Goal: Task Accomplishment & Management: Complete application form

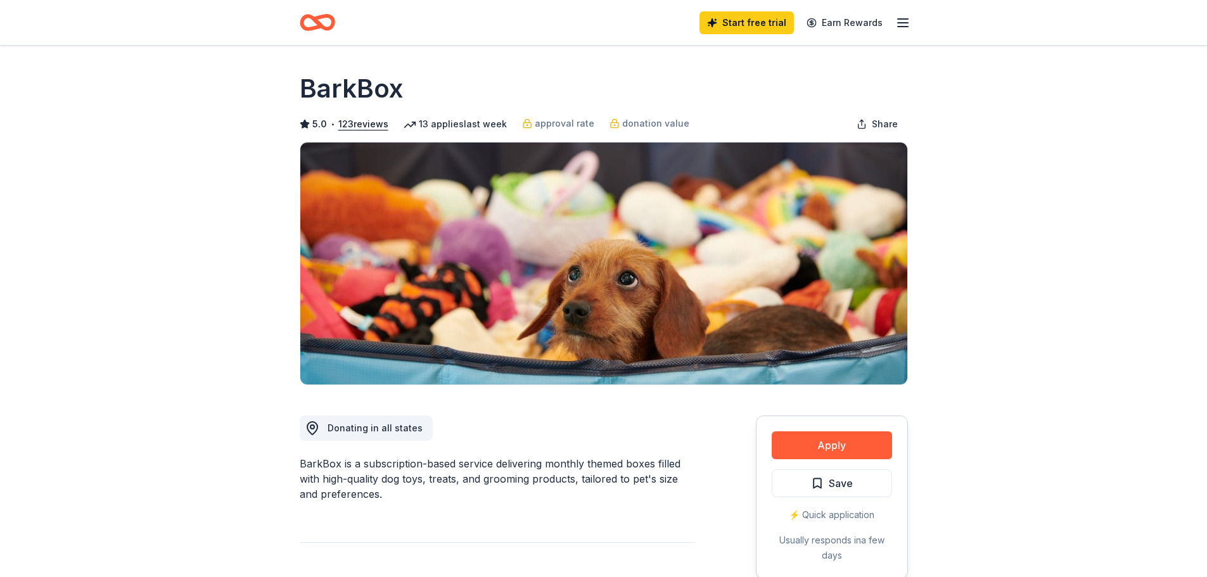
click at [902, 22] on icon "button" at bounding box center [903, 22] width 15 height 15
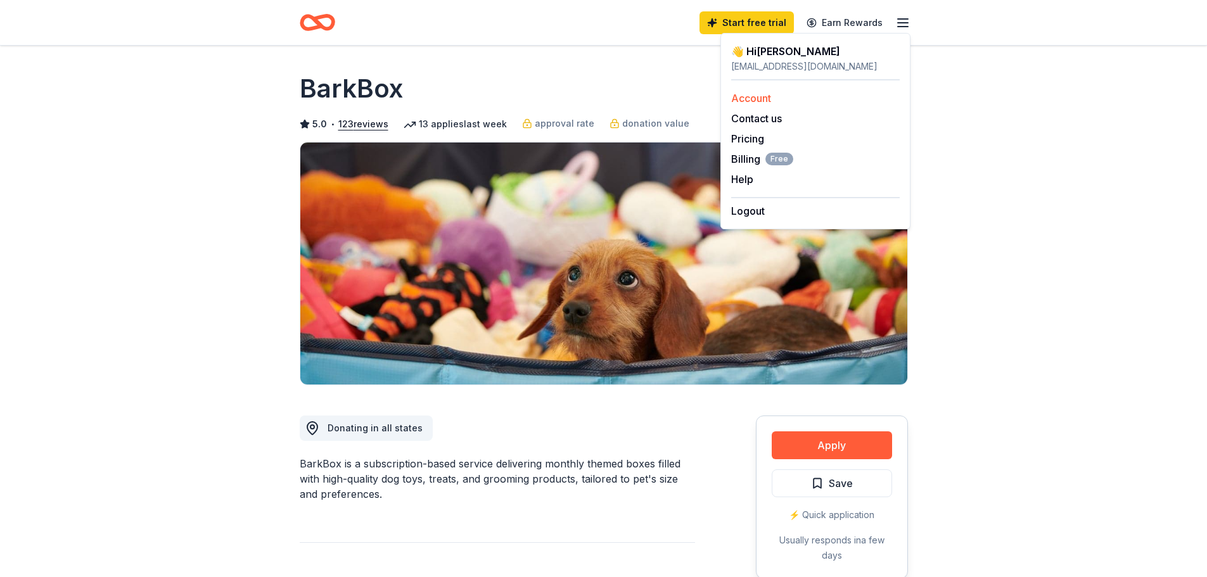
click at [757, 99] on link "Account" at bounding box center [751, 98] width 40 height 13
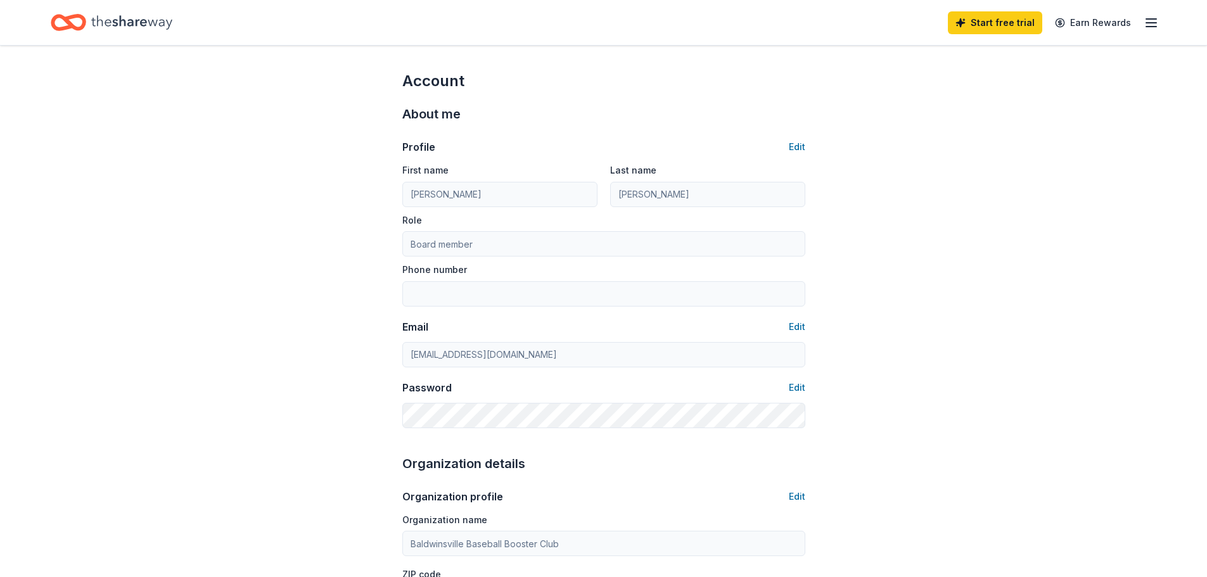
click at [1149, 17] on icon "button" at bounding box center [1151, 22] width 15 height 15
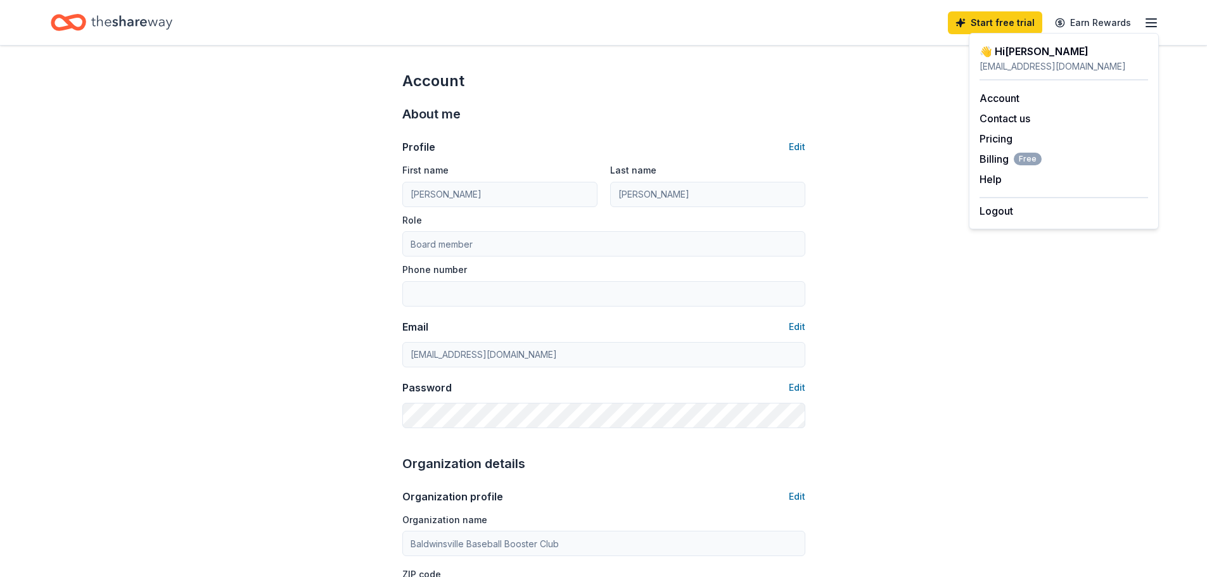
click at [1015, 48] on div "👋 Hi Cari" at bounding box center [1064, 51] width 169 height 15
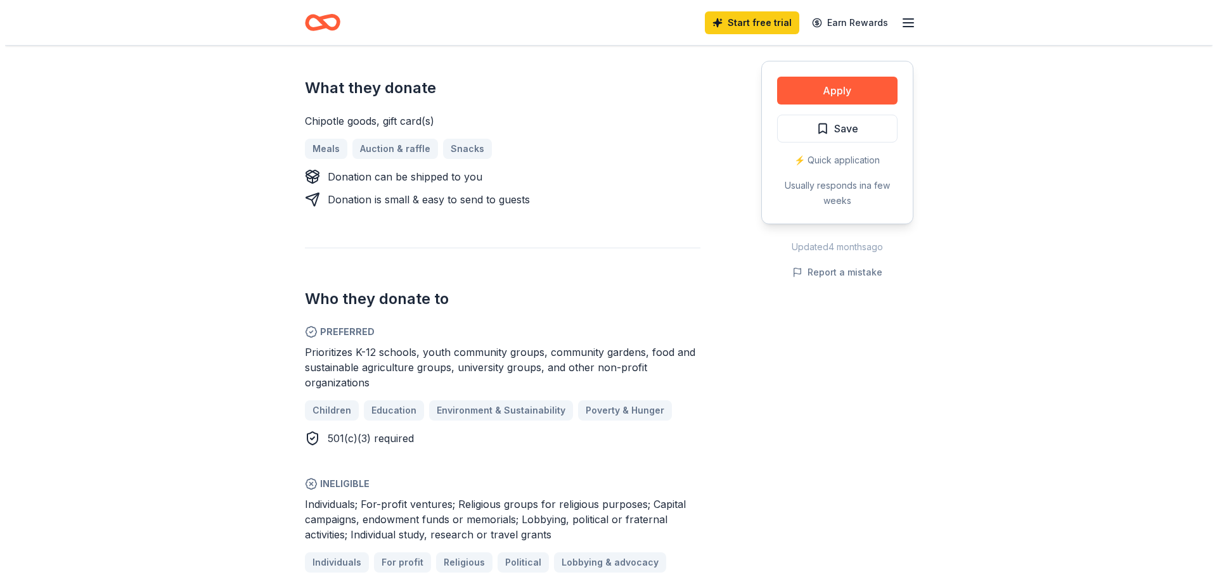
scroll to position [507, 0]
click at [837, 87] on button "Apply" at bounding box center [832, 91] width 120 height 28
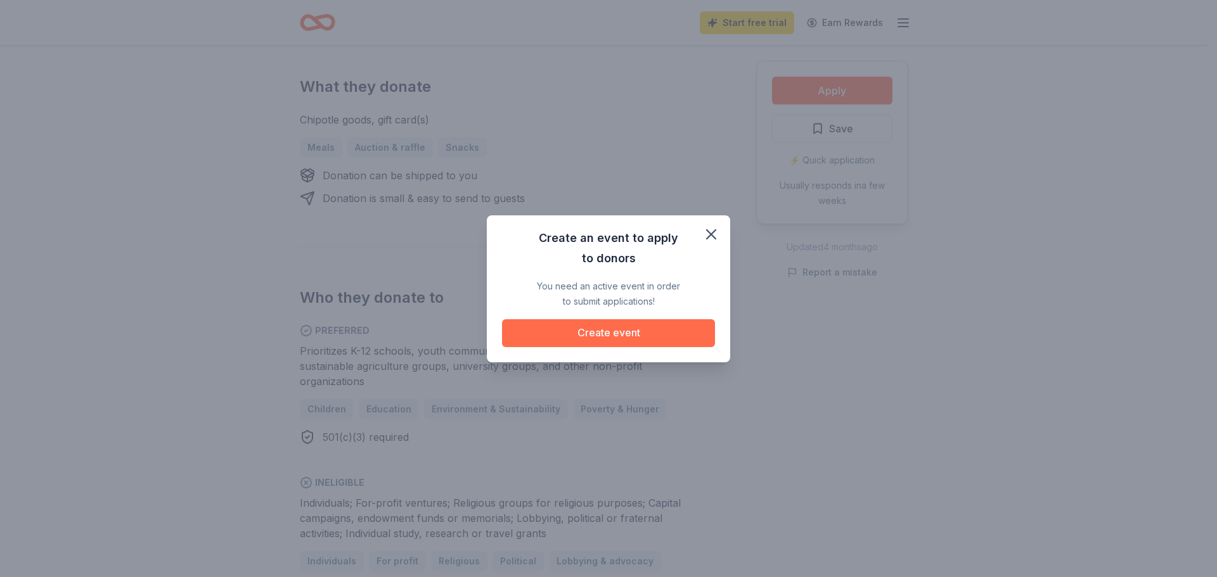
click at [614, 333] on button "Create event" at bounding box center [608, 333] width 213 height 28
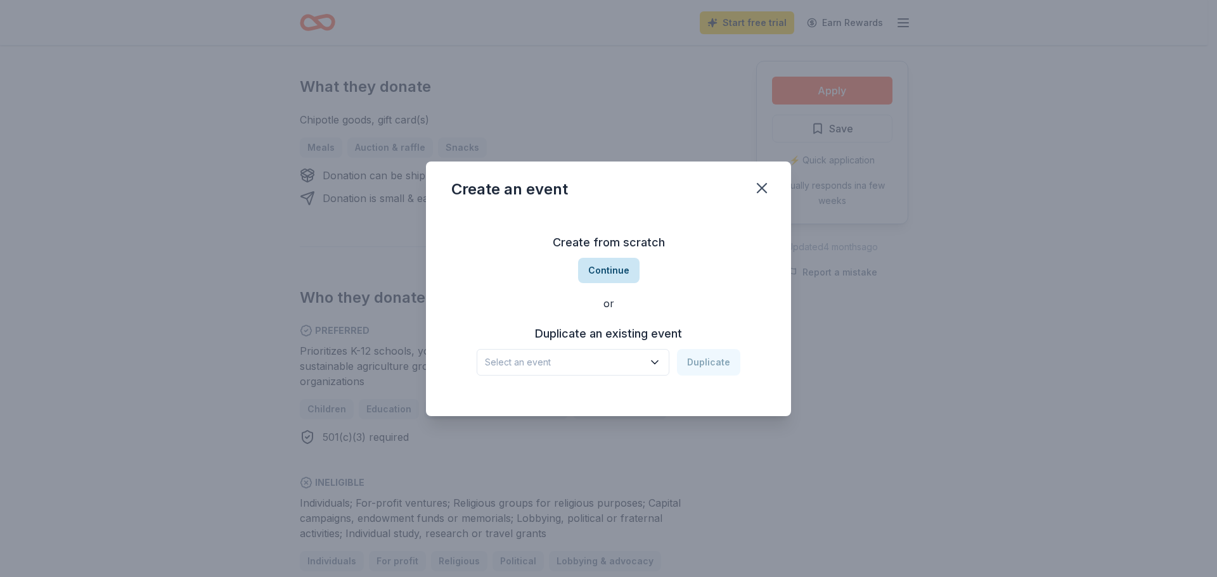
click at [606, 264] on button "Continue" at bounding box center [608, 270] width 61 height 25
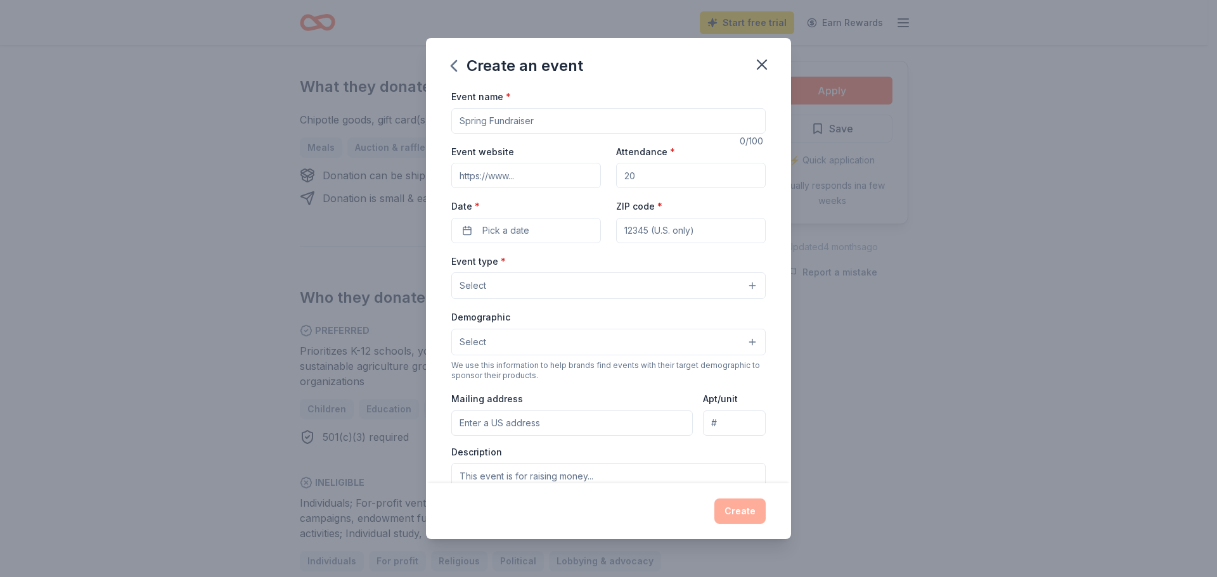
drag, startPoint x: 483, startPoint y: 117, endPoint x: 427, endPoint y: 115, distance: 56.5
click at [427, 115] on div "Event name * 0 /100 Event website Attendance * Date * Pick a date ZIP code * Ev…" at bounding box center [608, 286] width 365 height 395
type input "Wing Walk 2025"
click at [679, 176] on input "Attendance *" at bounding box center [691, 175] width 150 height 25
type input "180"
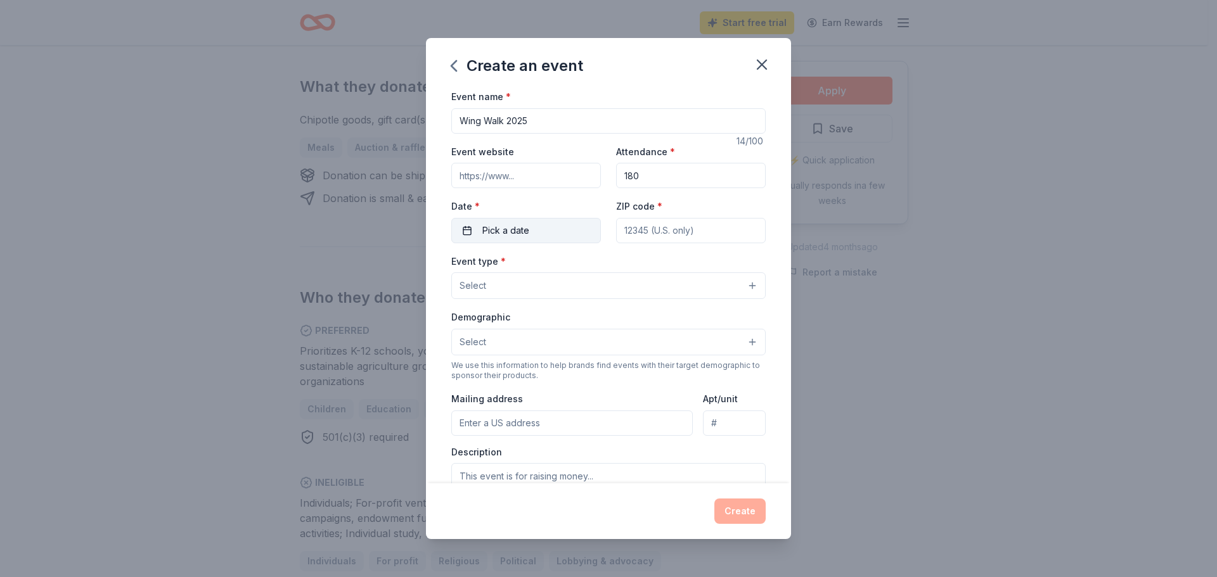
click at [531, 229] on button "Pick a date" at bounding box center [526, 230] width 150 height 25
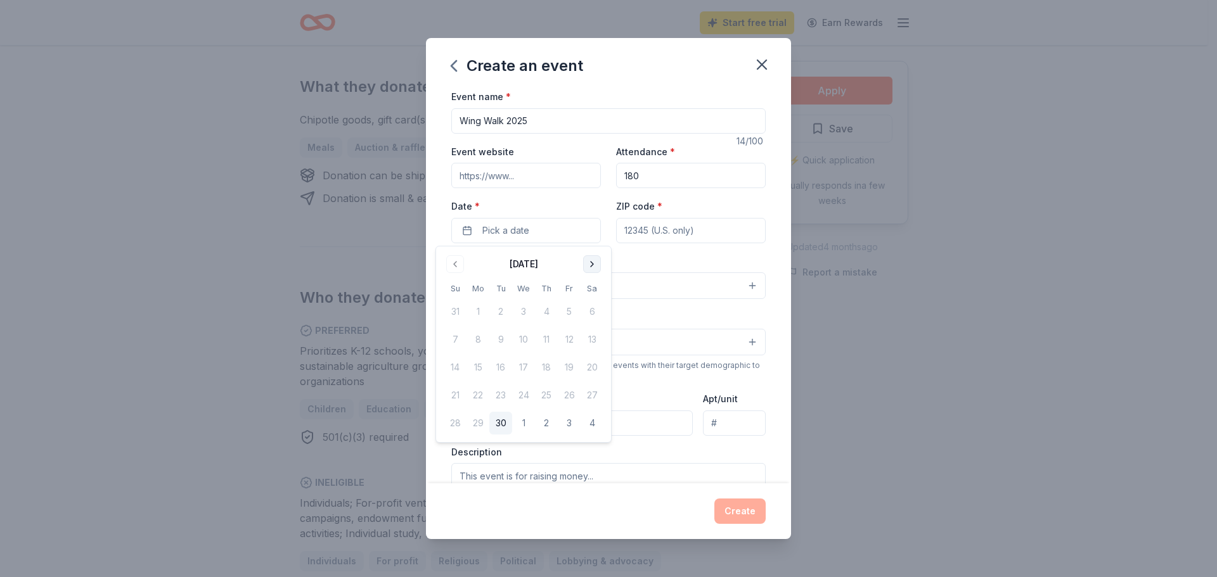
click at [593, 261] on button "Go to next month" at bounding box center [592, 264] width 18 height 18
click at [587, 335] on button "8" at bounding box center [592, 339] width 23 height 23
click at [718, 228] on input "ZIP code *" at bounding box center [691, 230] width 150 height 25
type input "13027"
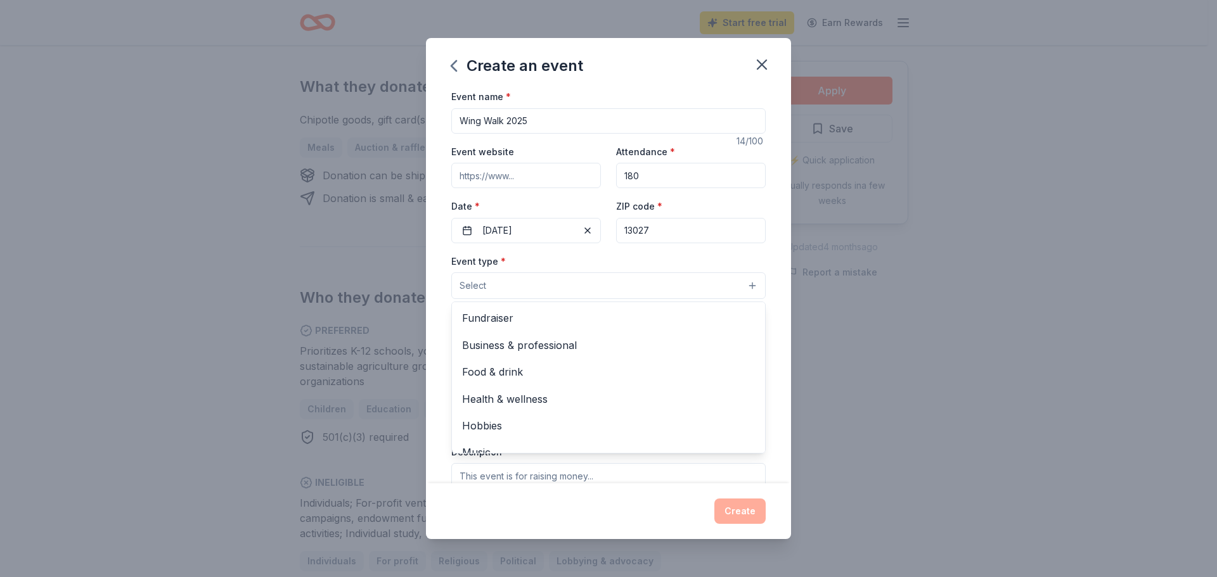
click at [522, 287] on button "Select" at bounding box center [608, 286] width 314 height 27
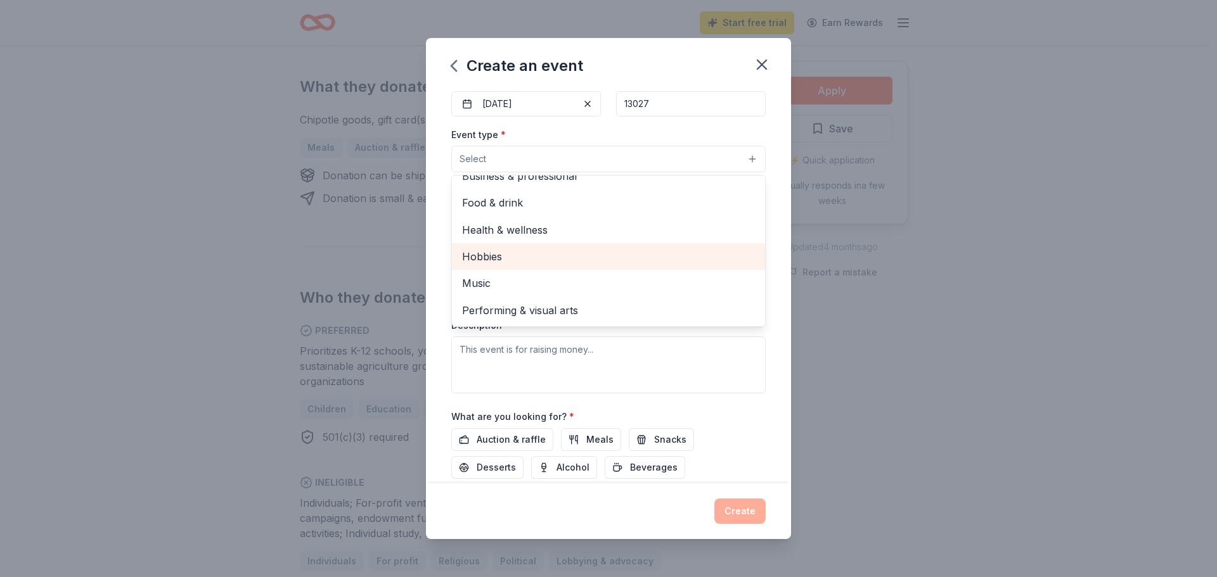
scroll to position [0, 0]
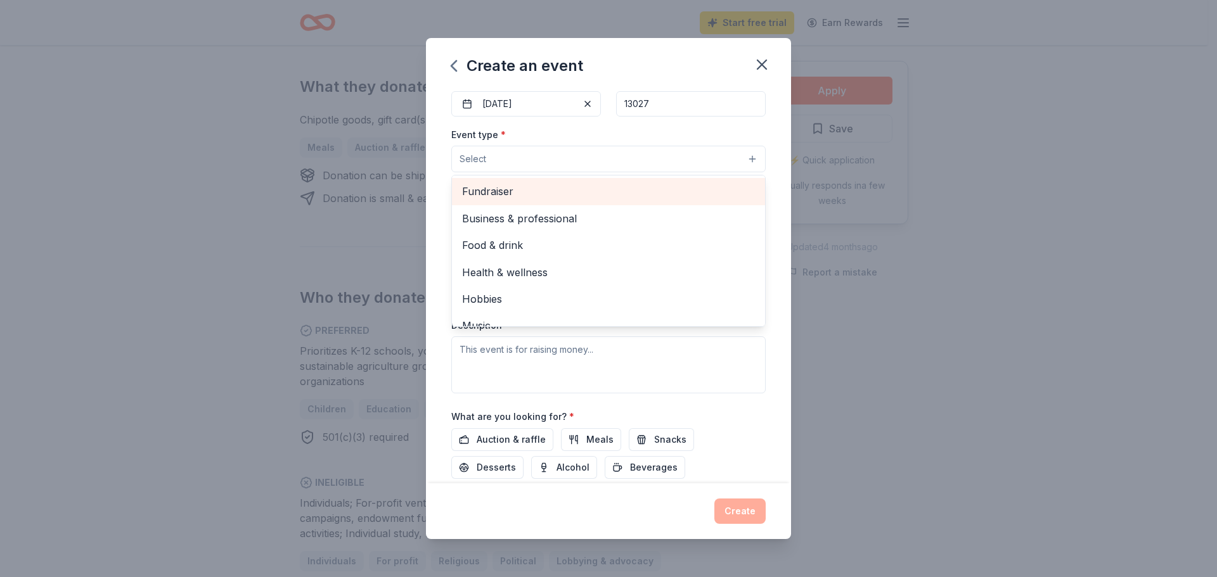
click at [486, 192] on span "Fundraiser" at bounding box center [608, 191] width 293 height 16
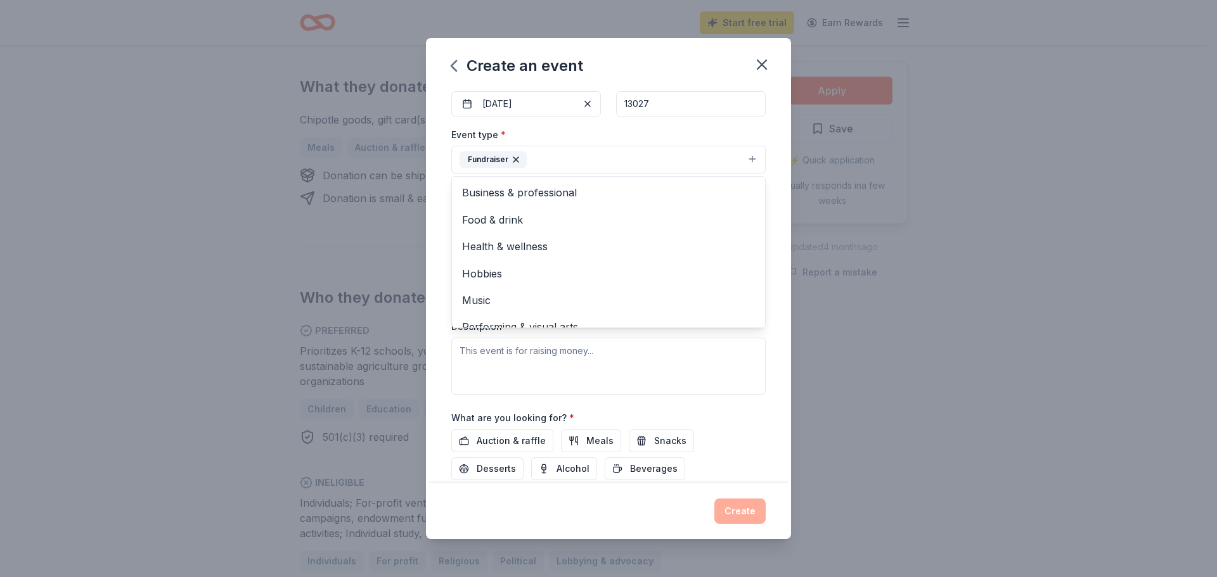
click at [778, 196] on div "Event name * Wing Walk 2025 14 /100 Event website Attendance * 180 Date * [DATE…" at bounding box center [608, 286] width 365 height 395
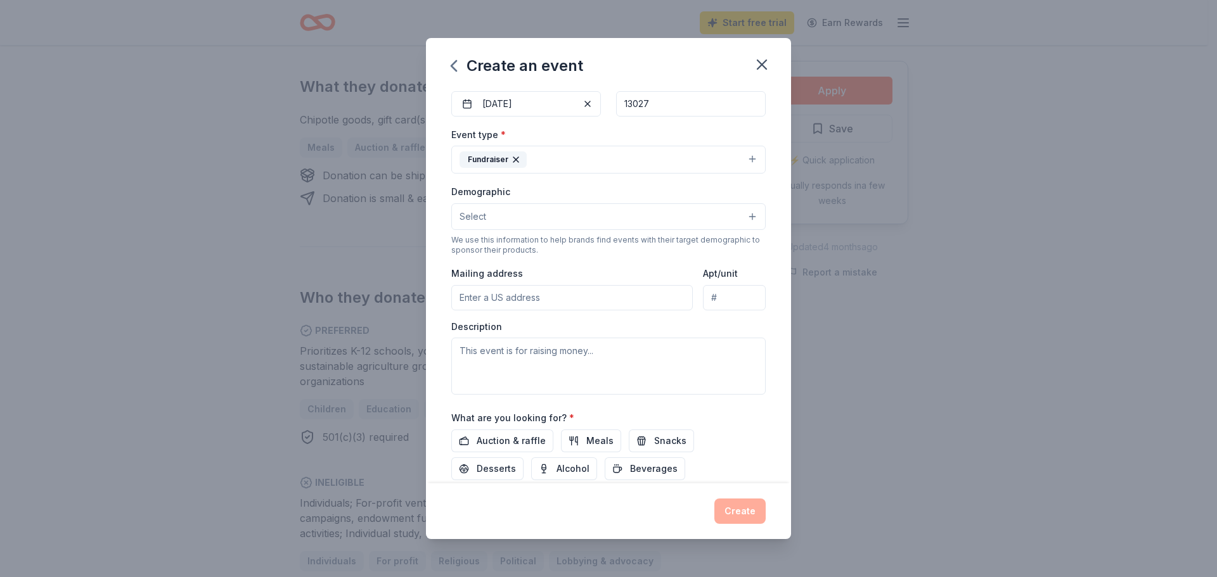
click at [743, 216] on button "Select" at bounding box center [608, 216] width 314 height 27
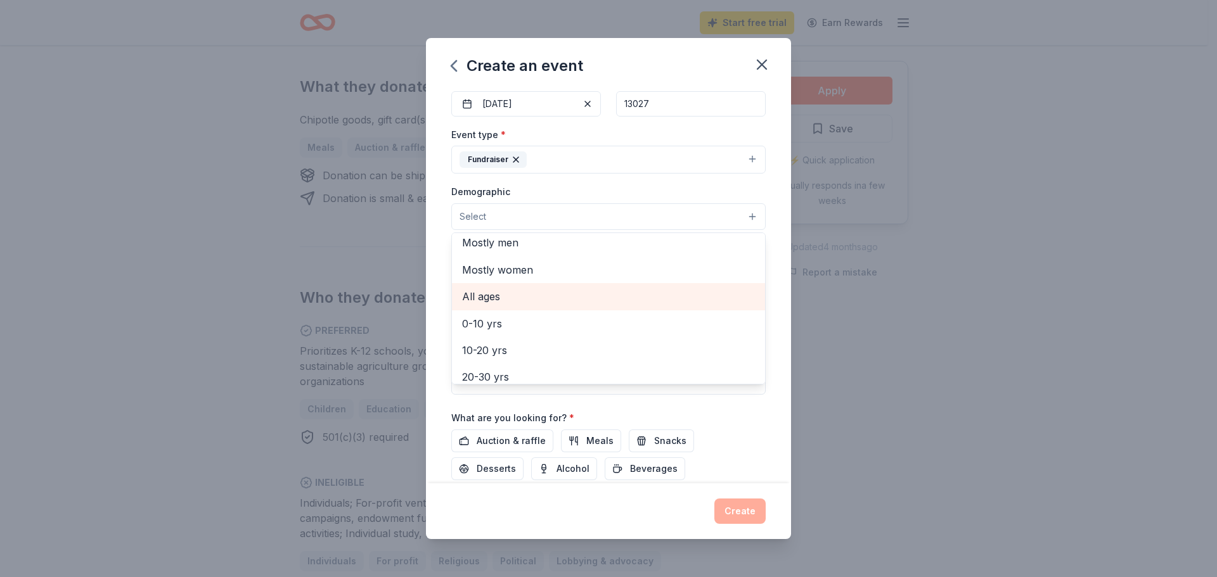
scroll to position [63, 0]
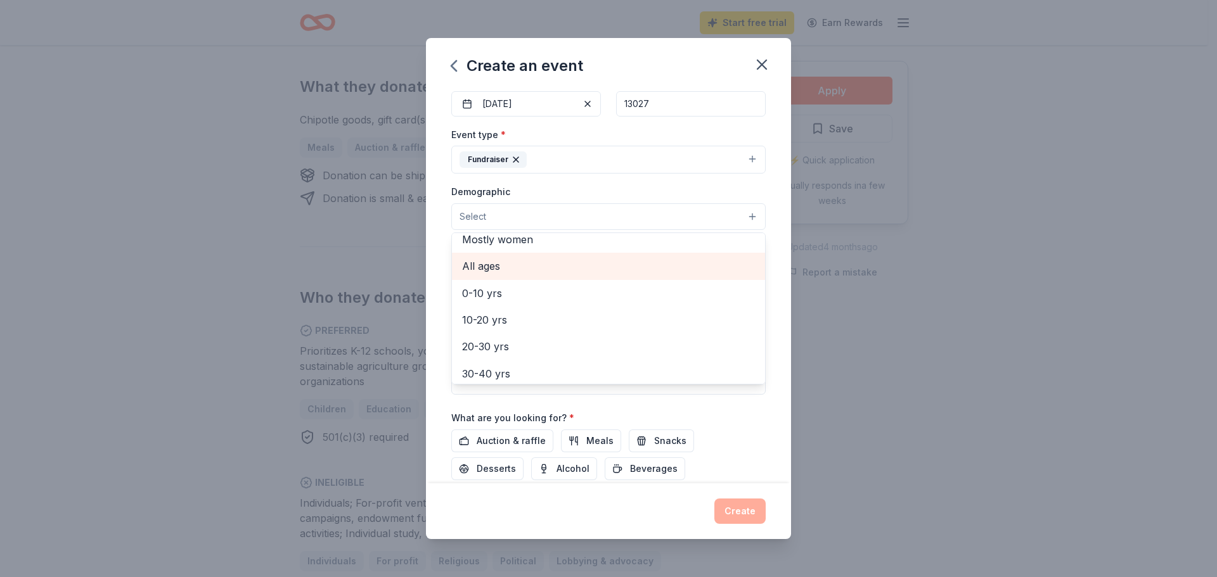
click at [512, 267] on span "All ages" at bounding box center [608, 266] width 293 height 16
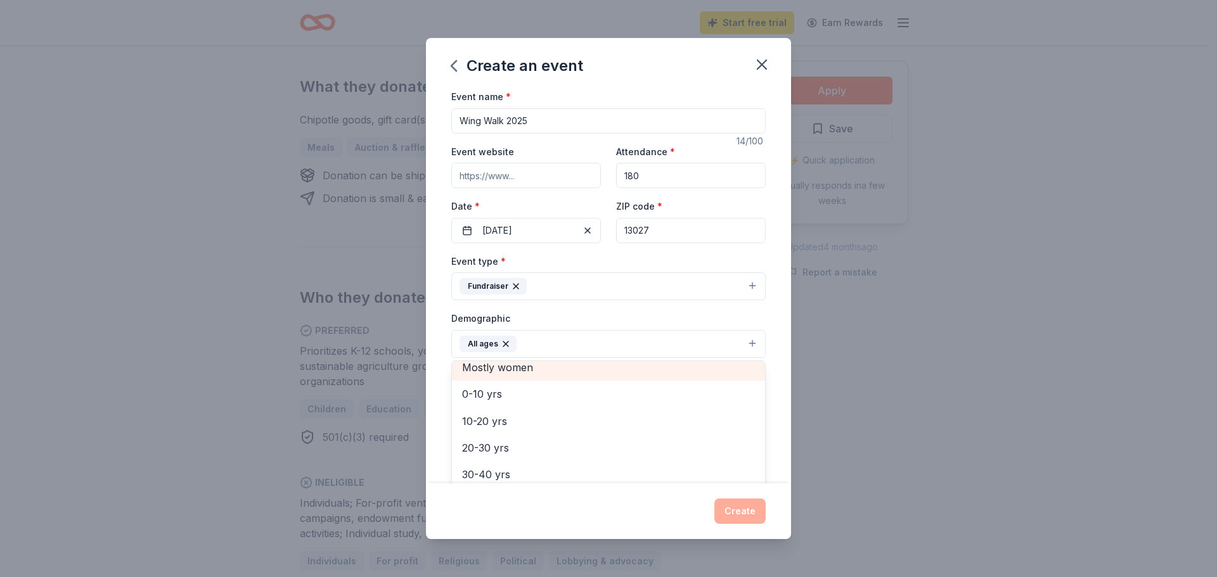
scroll to position [0, 0]
click at [508, 370] on span "All genders" at bounding box center [608, 377] width 293 height 16
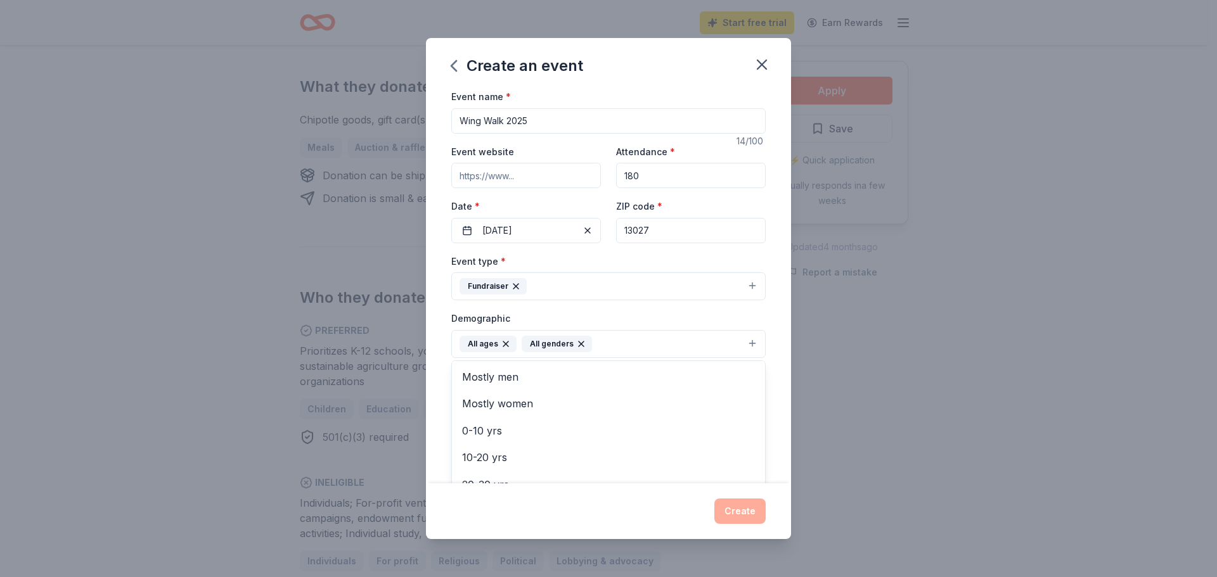
click at [768, 315] on div "Event name * Wing Walk 2025 14 /100 Event website Attendance * 180 Date * [DATE…" at bounding box center [608, 286] width 365 height 395
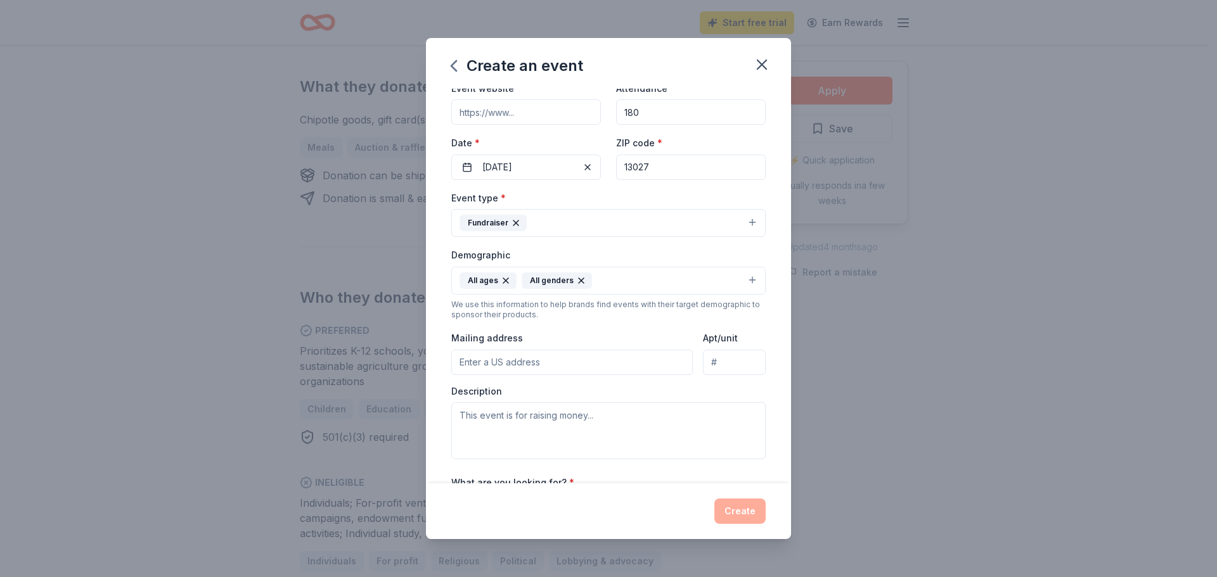
click at [559, 361] on input "Mailing address" at bounding box center [571, 362] width 241 height 25
click at [734, 382] on div "Event type * Fundraiser Demographic All ages All genders We use this informatio…" at bounding box center [608, 324] width 314 height 269
click at [543, 353] on input "PO Box 104" at bounding box center [571, 362] width 241 height 25
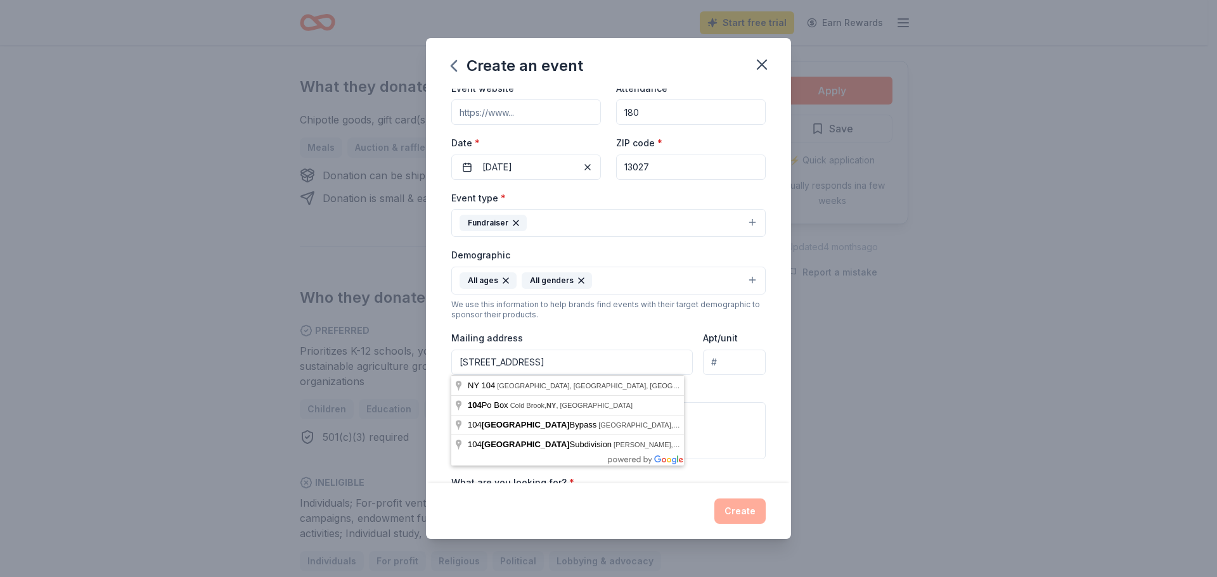
type input "[STREET_ADDRESS]"
click at [768, 363] on div "Event name * Wing Walk 2025 14 /100 Event website Attendance * 180 Date * [DATE…" at bounding box center [608, 286] width 365 height 395
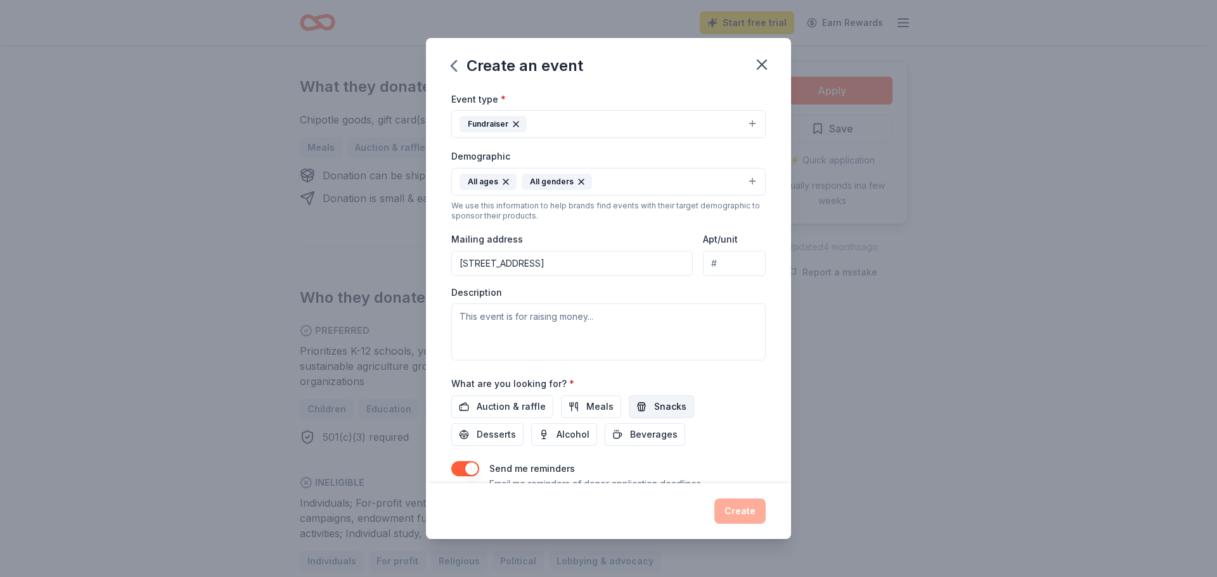
scroll to position [190, 0]
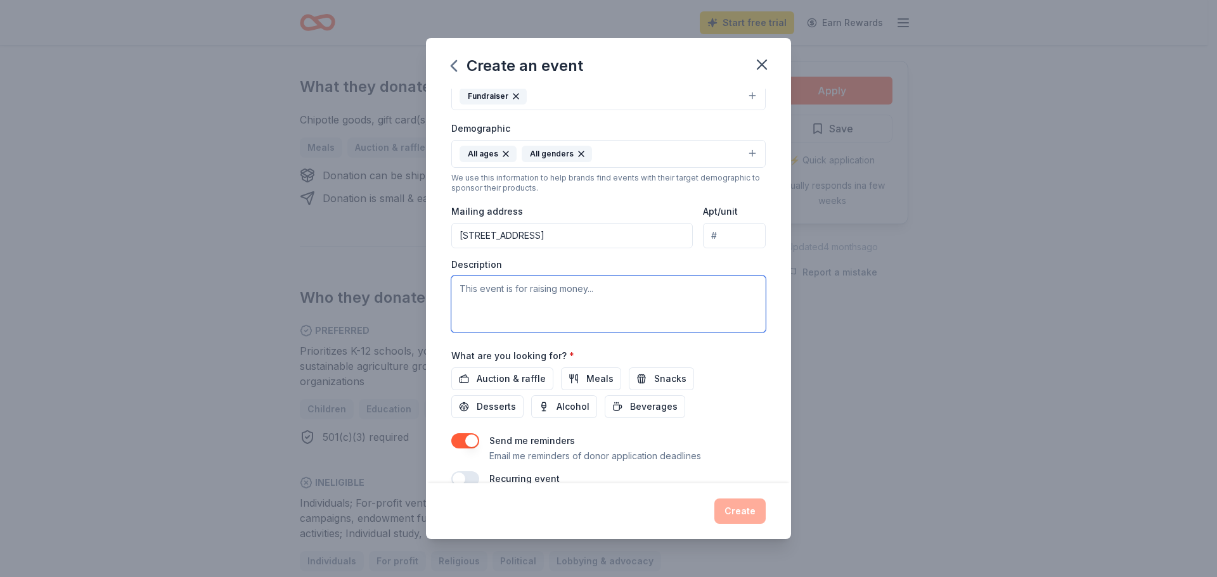
click at [543, 293] on textarea at bounding box center [608, 304] width 314 height 57
type textarea "This event is raising money for the programs our Booster Club provides to the b…"
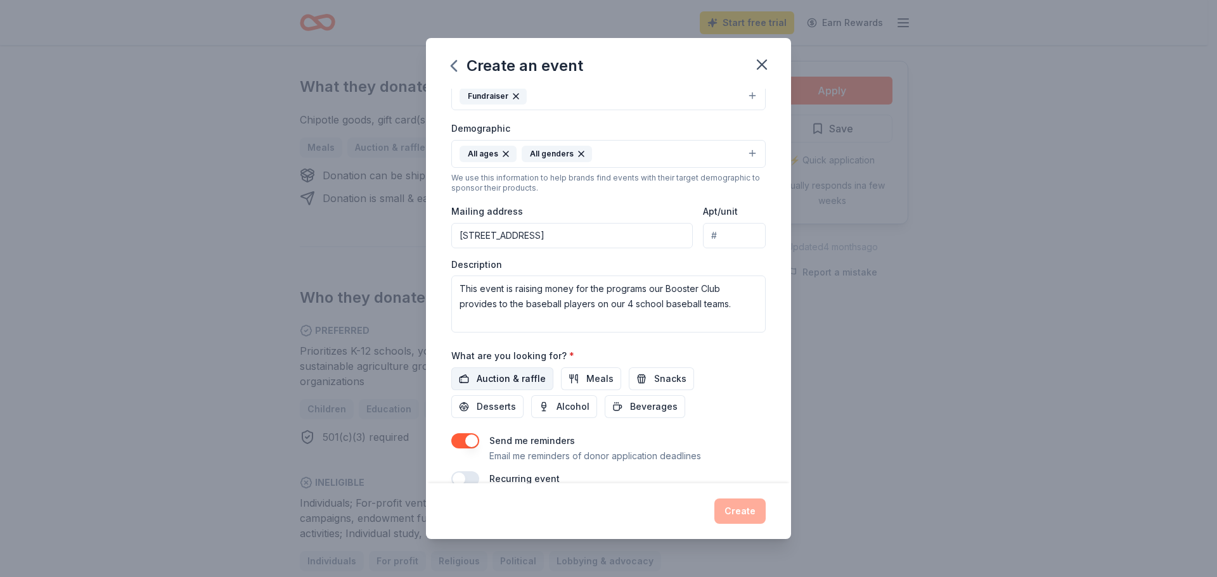
click at [490, 381] on span "Auction & raffle" at bounding box center [511, 378] width 69 height 15
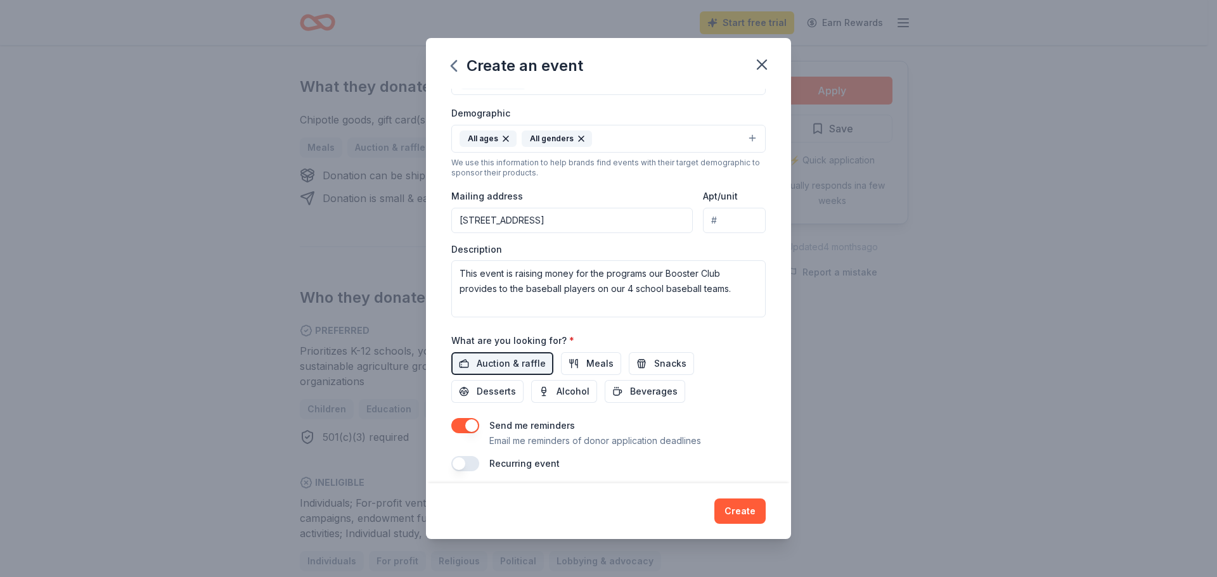
scroll to position [214, 0]
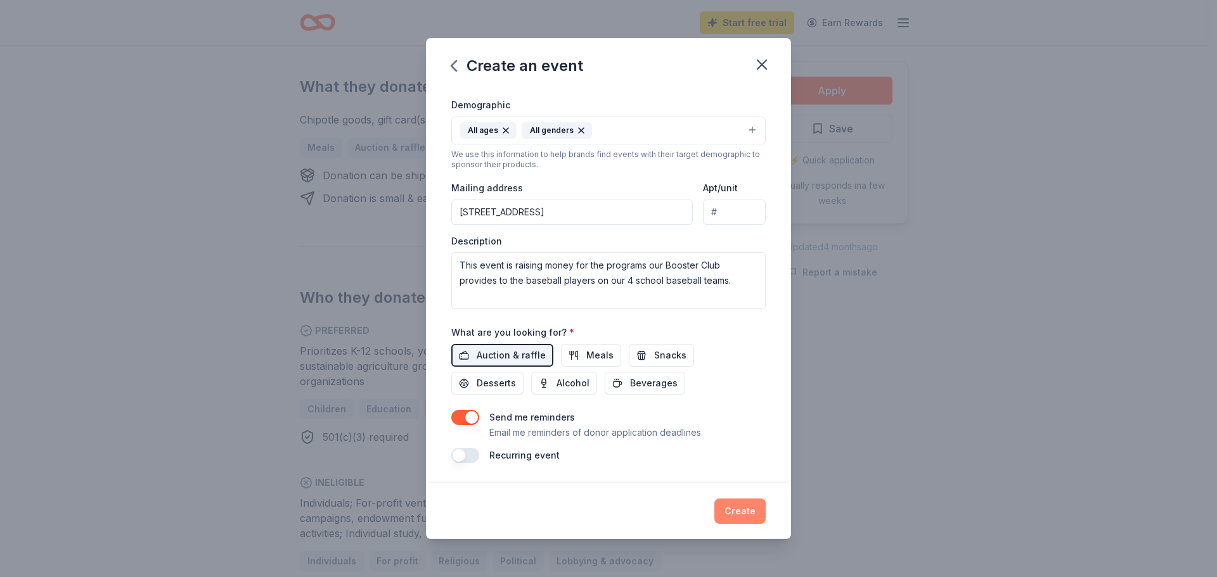
click at [749, 506] on button "Create" at bounding box center [739, 511] width 51 height 25
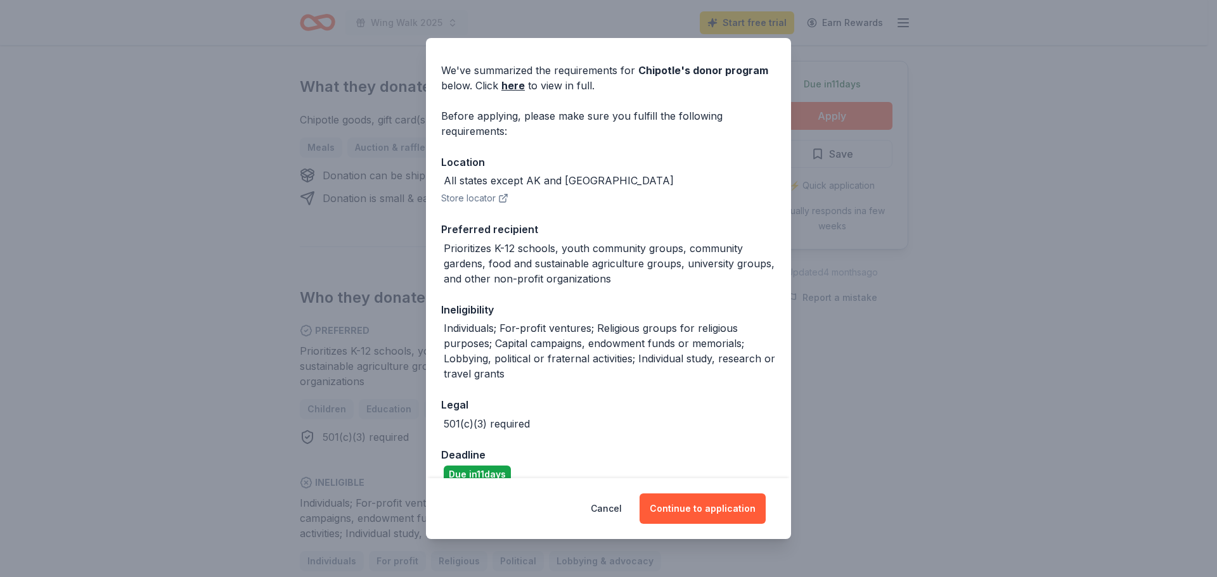
scroll to position [57, 0]
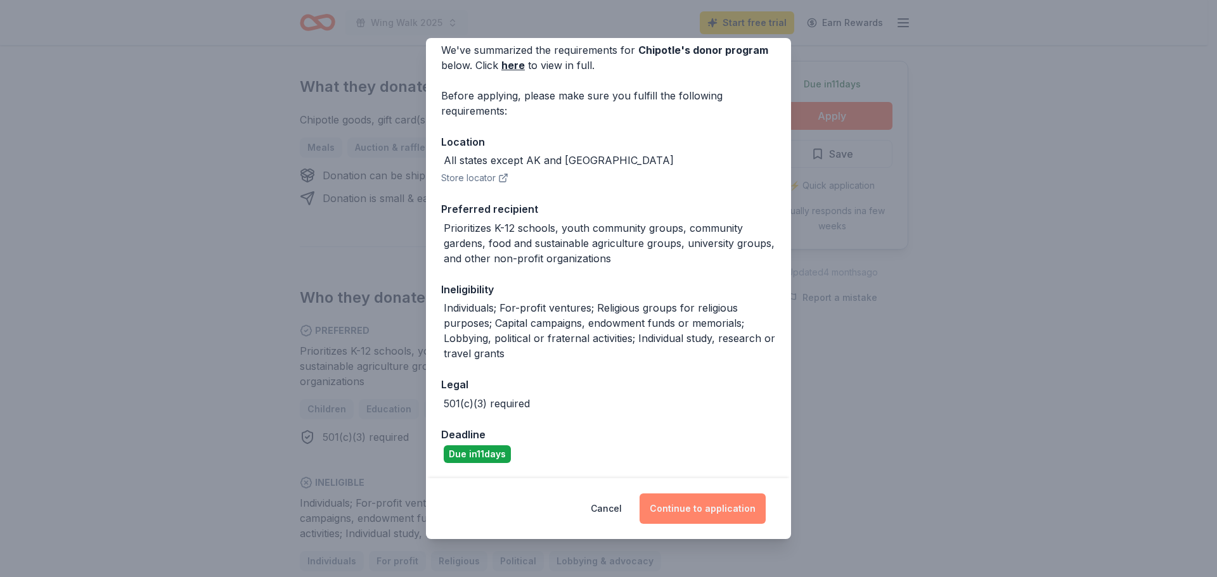
click at [707, 506] on button "Continue to application" at bounding box center [703, 509] width 126 height 30
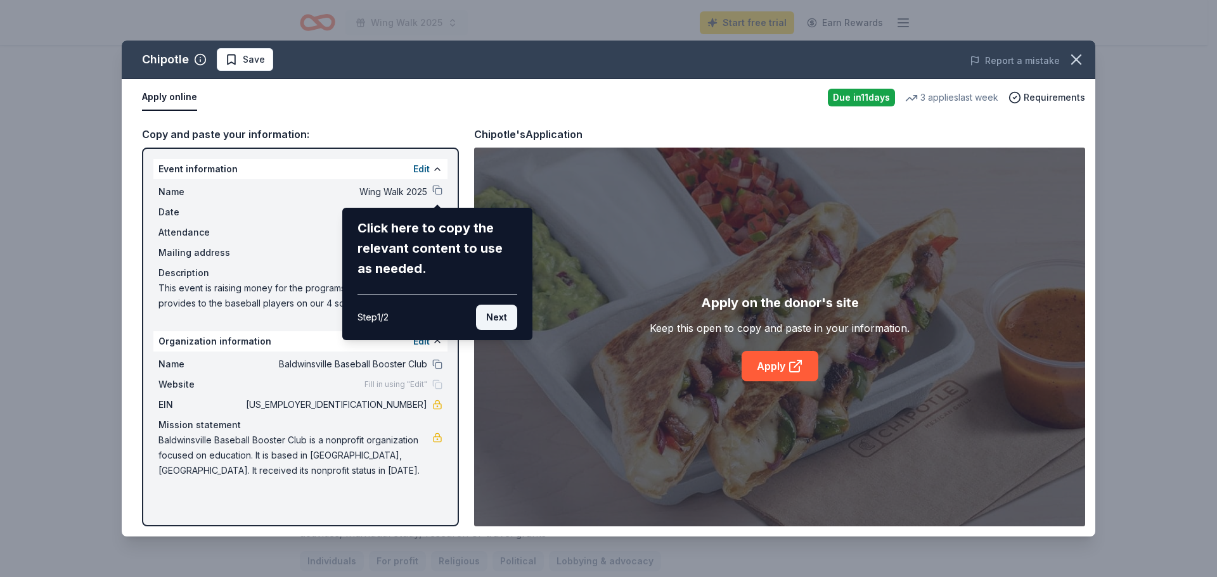
click at [501, 319] on button "Next" at bounding box center [496, 317] width 41 height 25
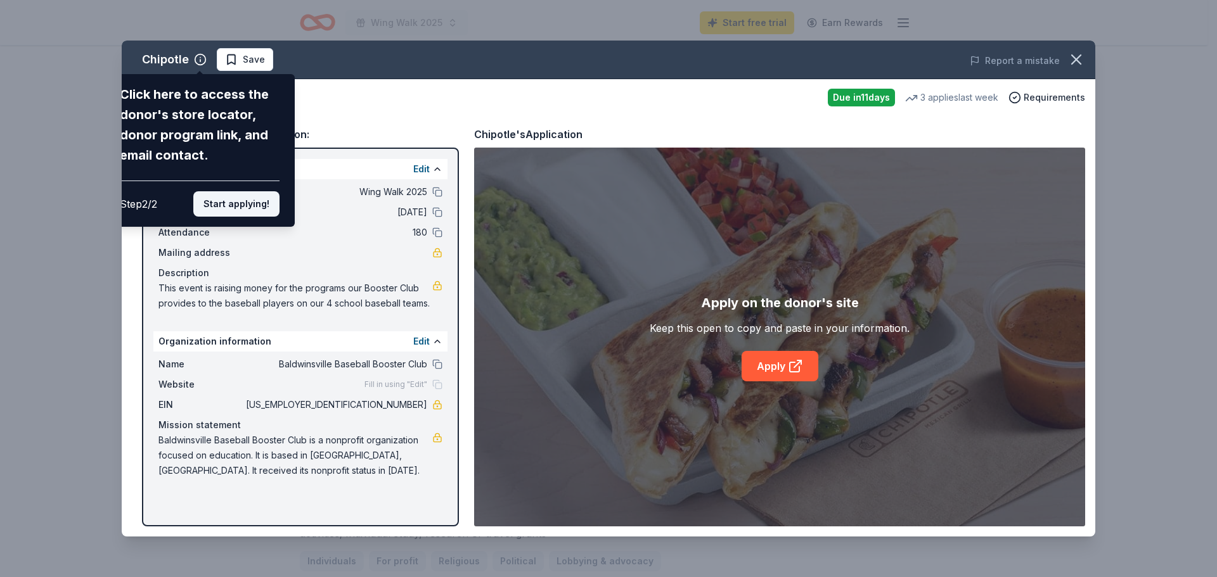
click at [242, 207] on button "Start applying!" at bounding box center [236, 203] width 86 height 25
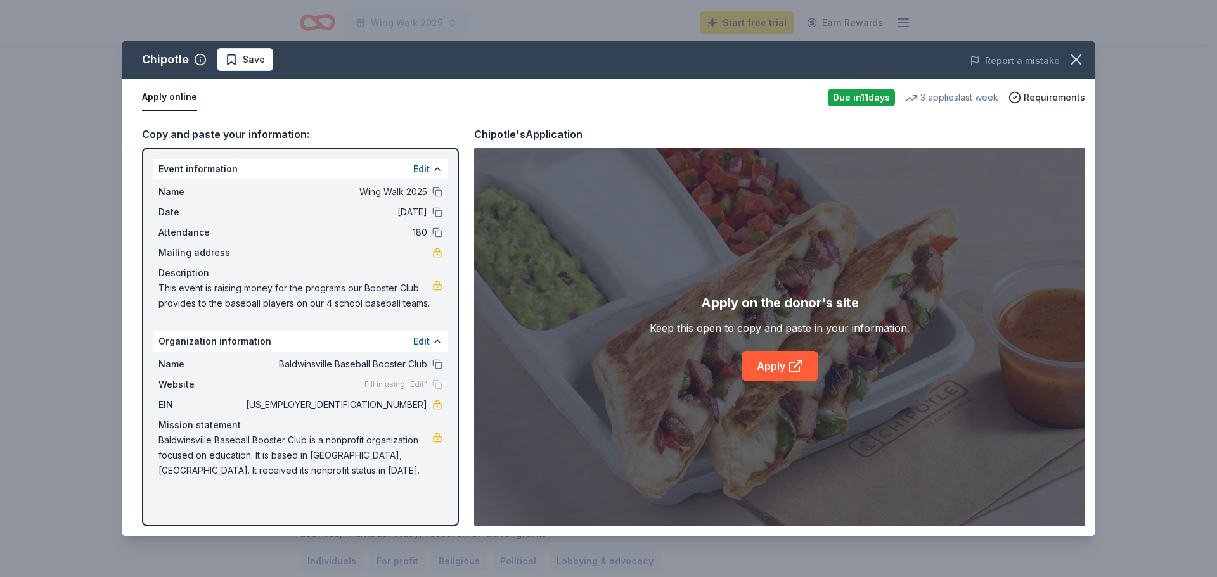
click at [209, 249] on span "Mailing address" at bounding box center [200, 252] width 85 height 15
click at [246, 252] on div "Mailing address" at bounding box center [300, 252] width 284 height 15
click at [783, 364] on link "Apply" at bounding box center [780, 366] width 77 height 30
